Goal: Navigation & Orientation: Go to known website

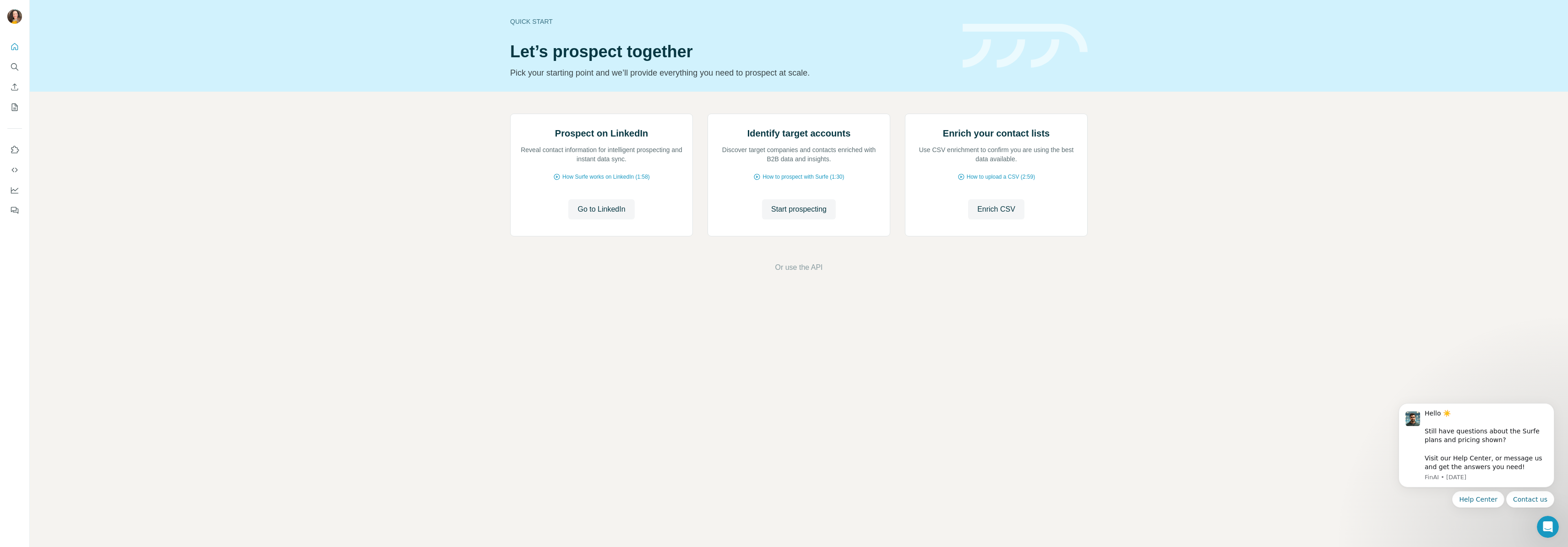
click at [598, 273] on footer "Or use the API" at bounding box center [799, 267] width 1487 height 11
click at [593, 215] on span "Go to LinkedIn" at bounding box center [601, 210] width 47 height 11
